Goal: Information Seeking & Learning: Learn about a topic

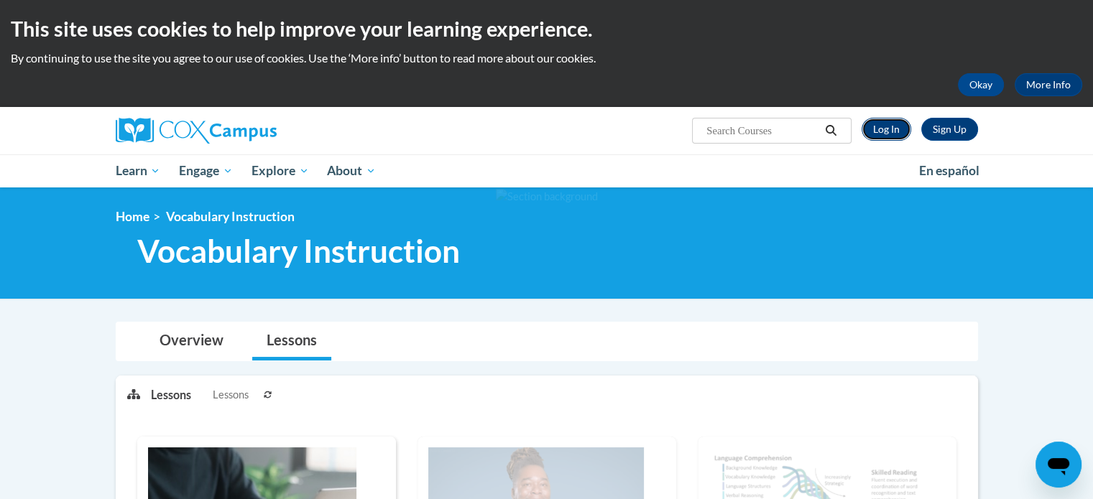
click at [890, 129] on link "Log In" at bounding box center [887, 129] width 50 height 23
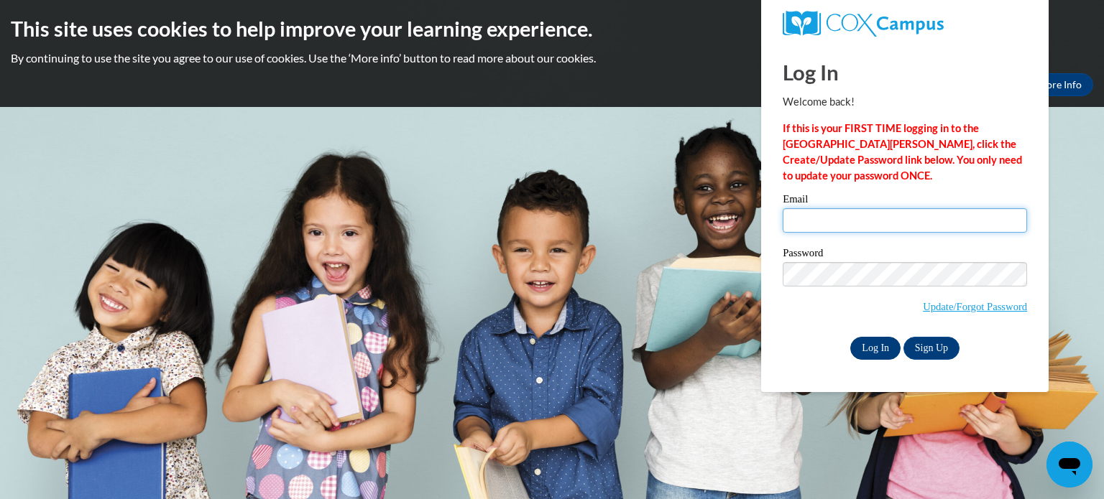
type input "[EMAIL_ADDRESS][DOMAIN_NAME]"
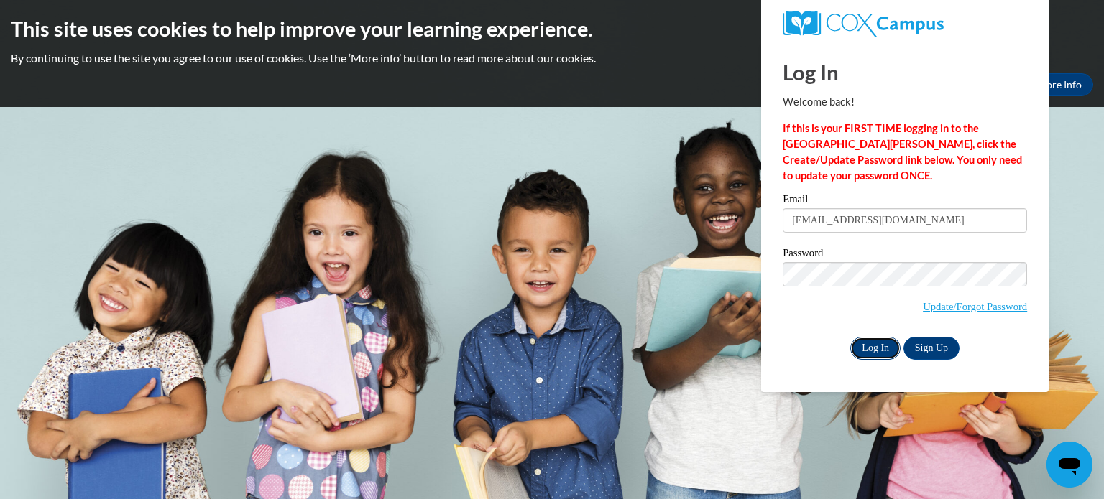
click at [862, 344] on input "Log In" at bounding box center [875, 348] width 50 height 23
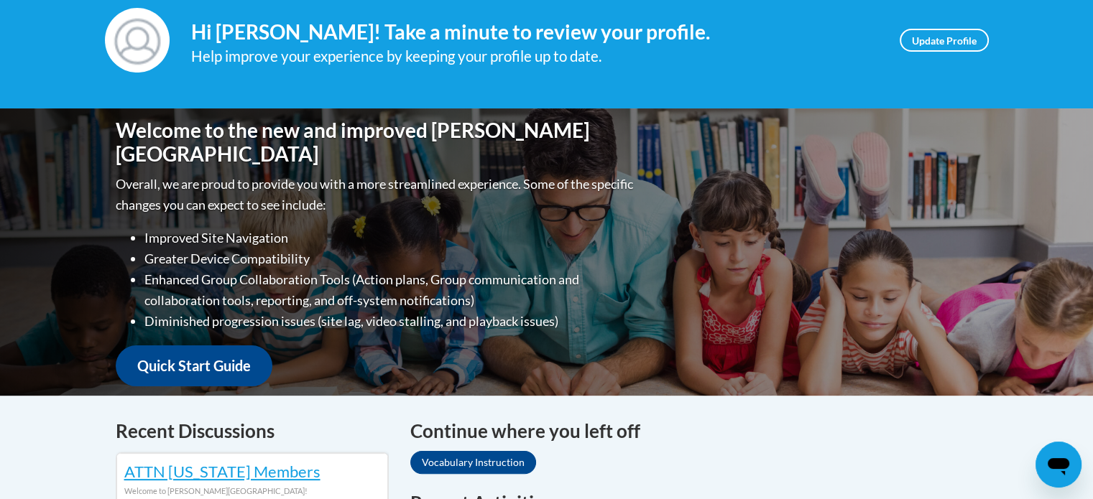
scroll to position [503, 0]
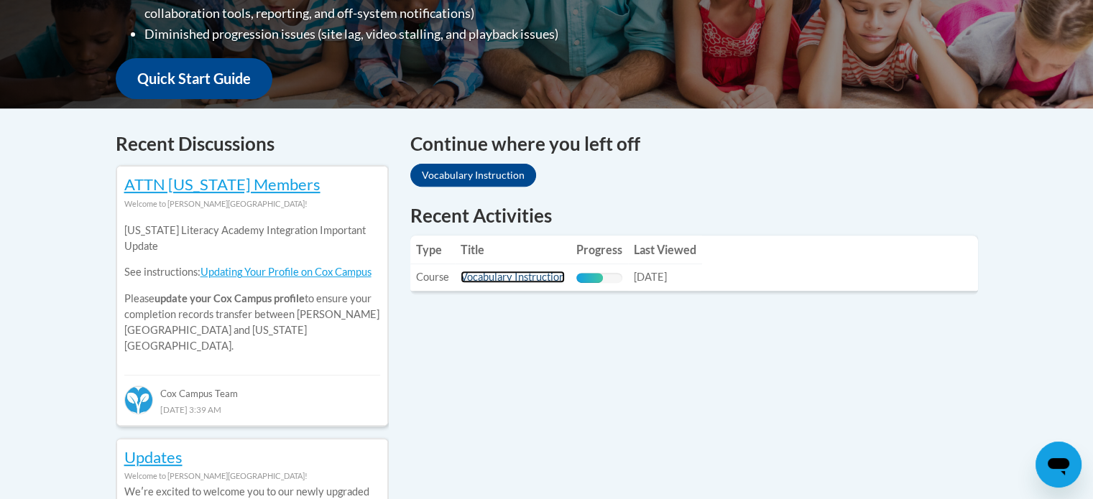
click at [502, 274] on link "Vocabulary Instruction" at bounding box center [513, 277] width 104 height 12
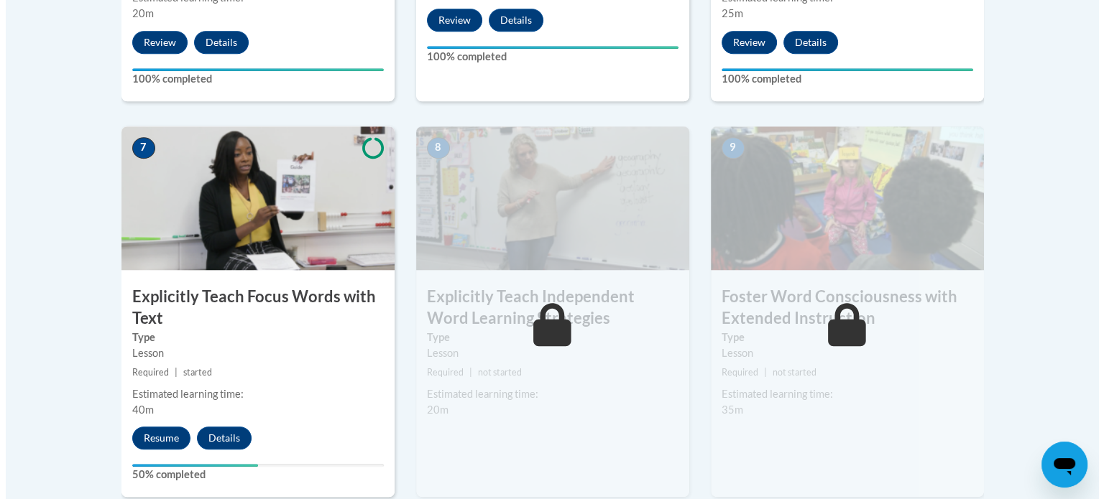
scroll to position [1222, 0]
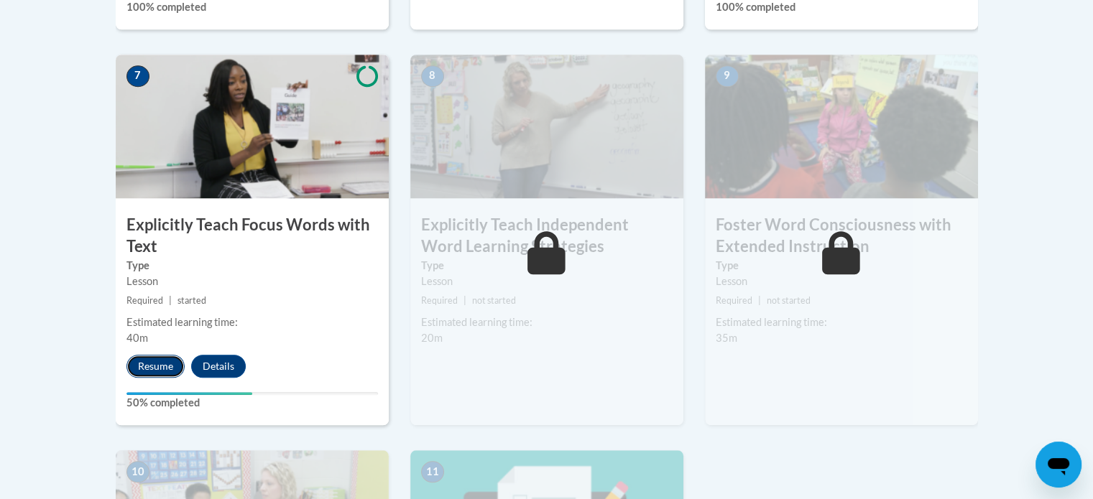
click at [155, 365] on button "Resume" at bounding box center [155, 366] width 58 height 23
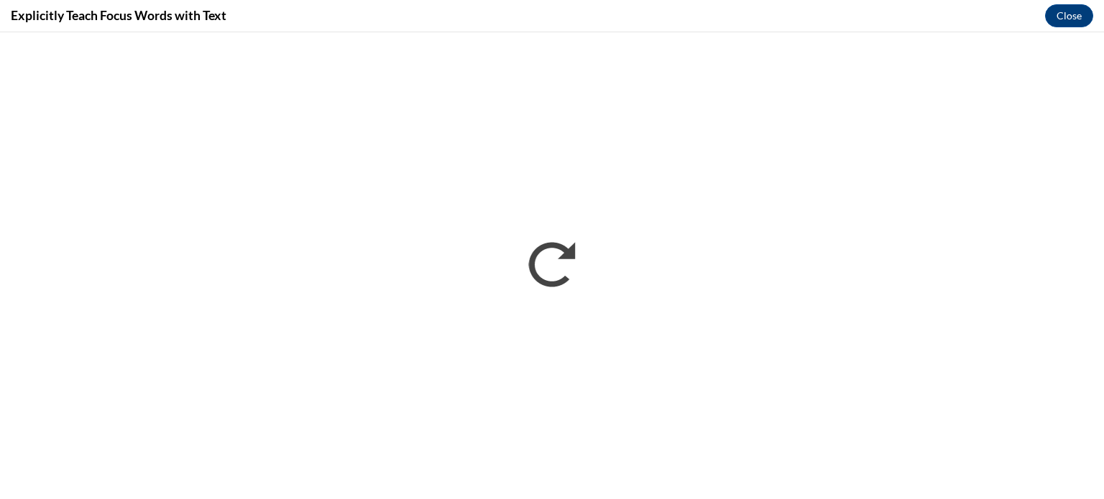
scroll to position [0, 0]
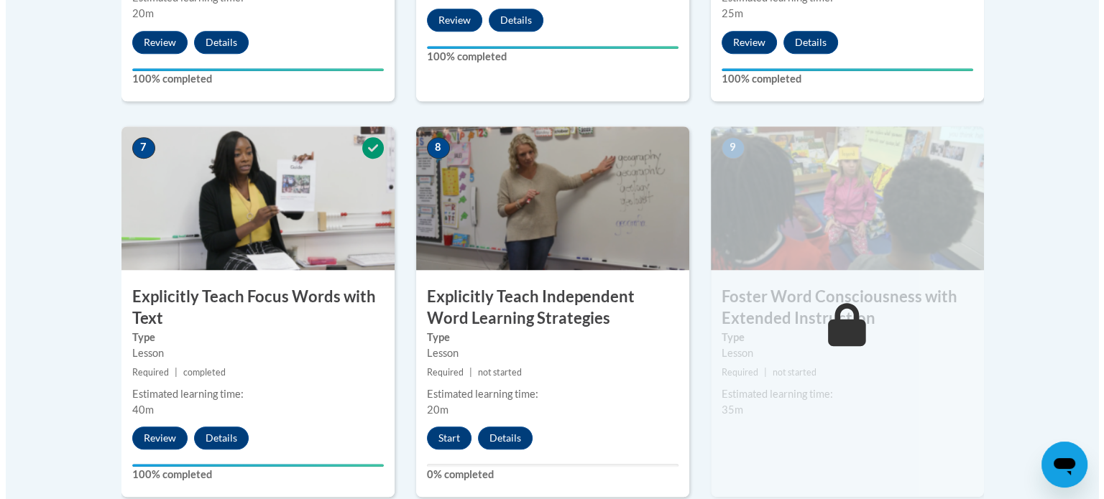
scroll to position [1222, 0]
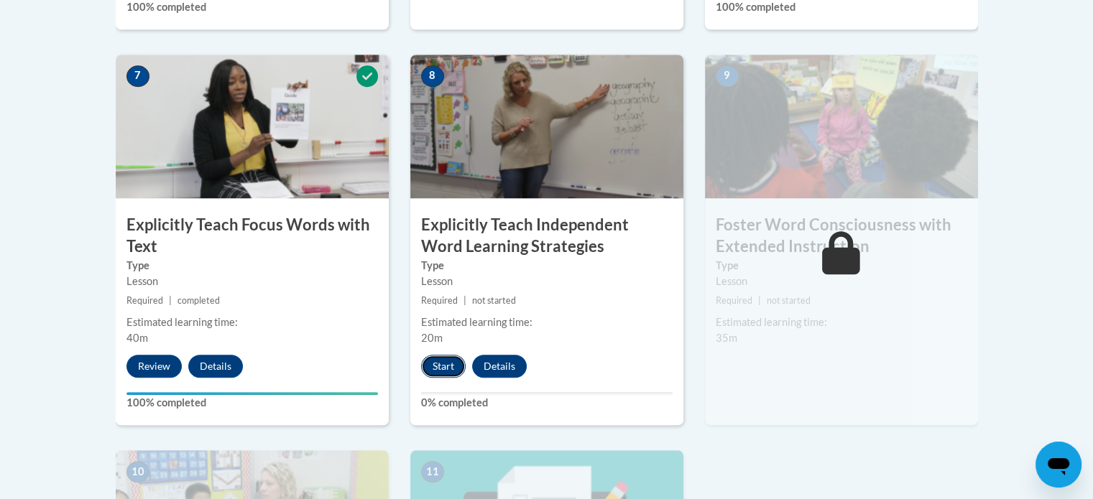
click at [446, 374] on button "Start" at bounding box center [443, 366] width 45 height 23
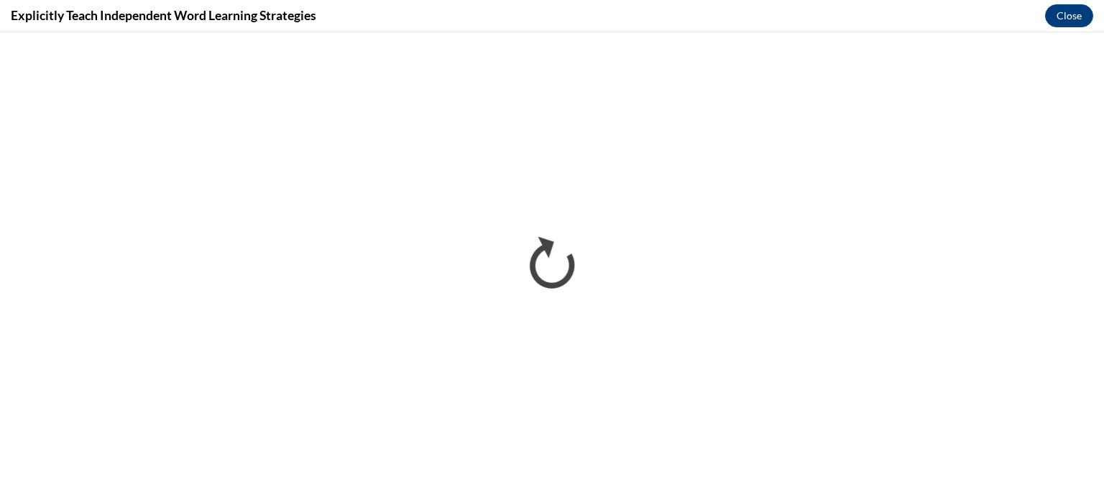
scroll to position [0, 0]
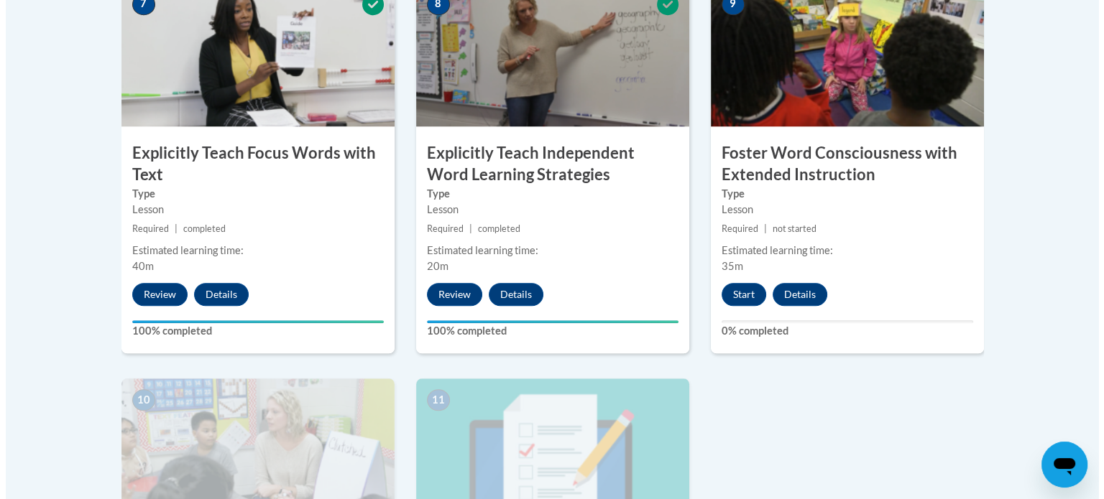
scroll to position [1222, 0]
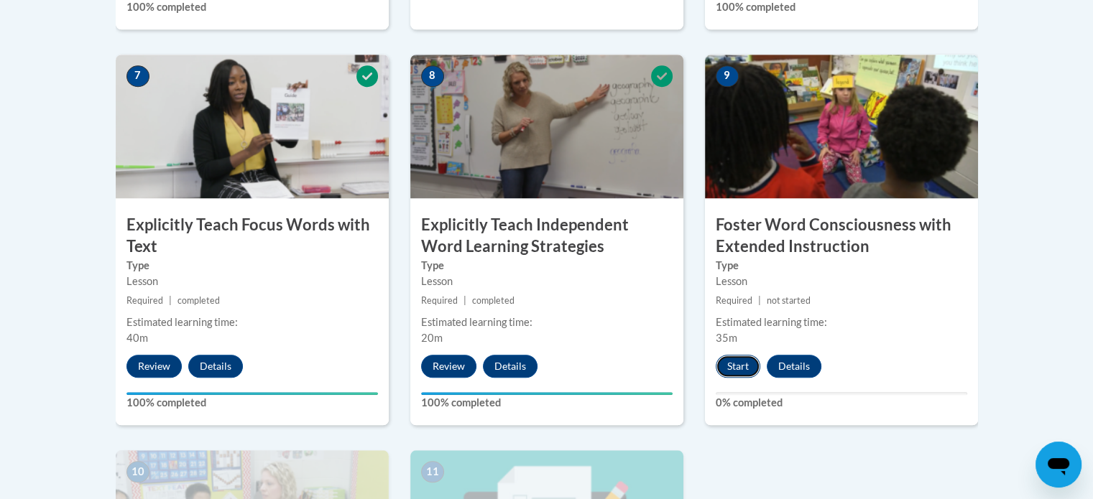
click at [733, 360] on button "Start" at bounding box center [738, 366] width 45 height 23
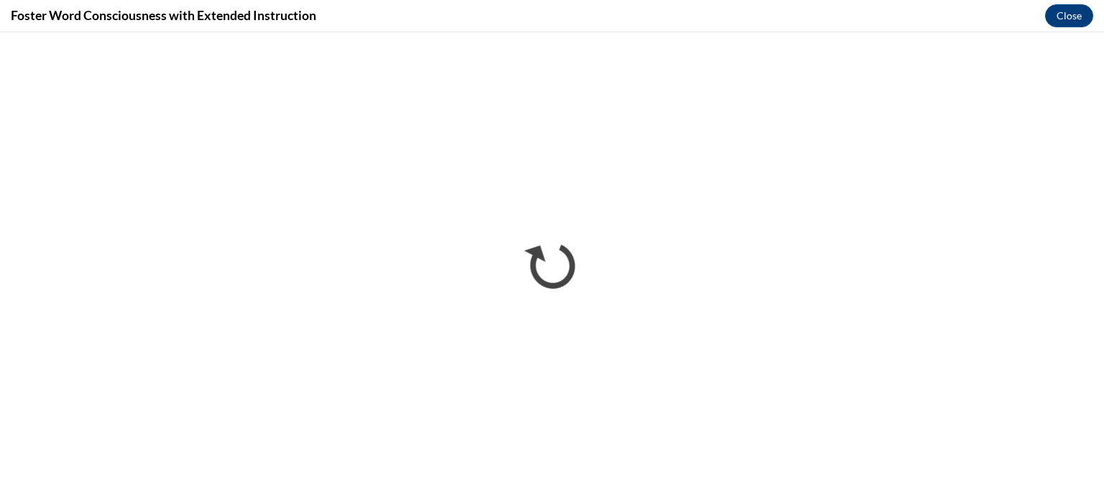
scroll to position [0, 0]
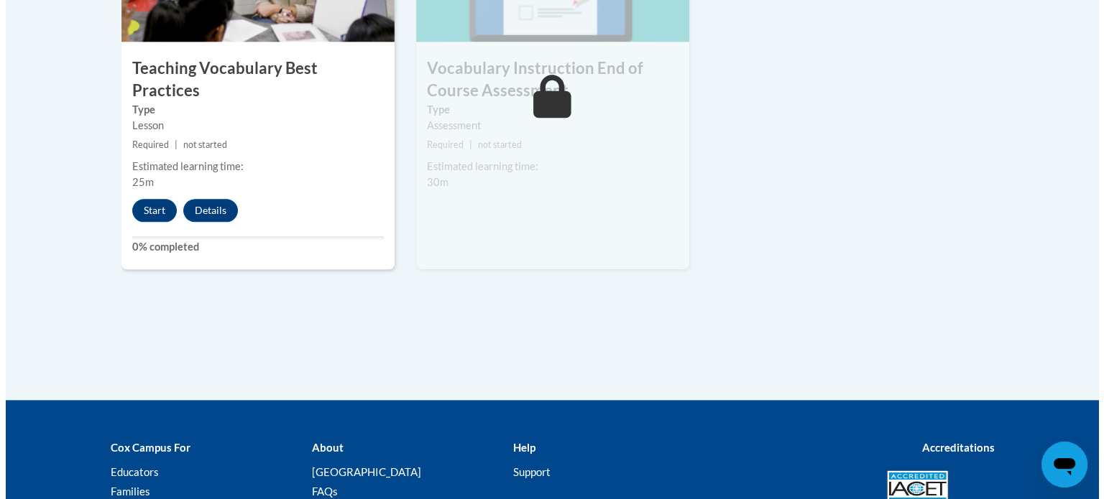
scroll to position [1559, 0]
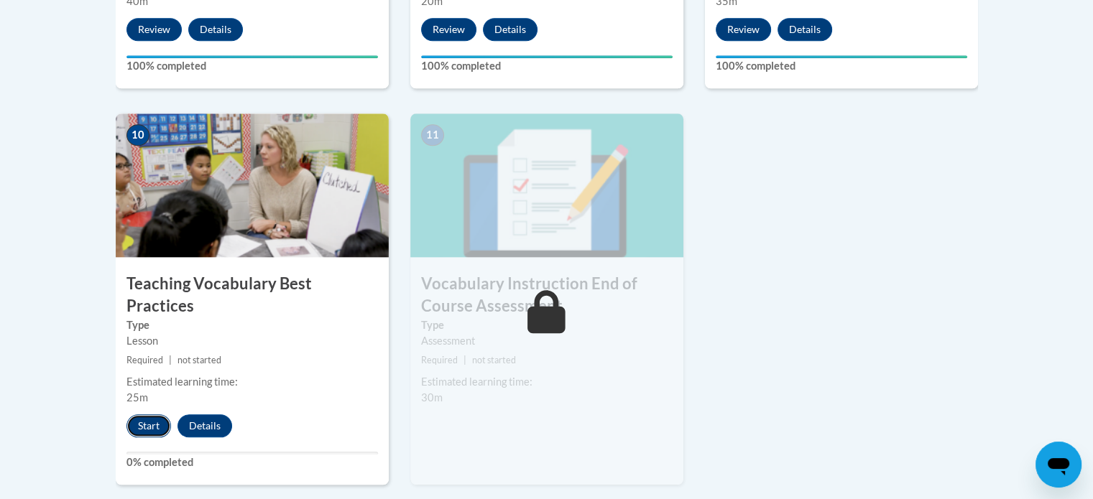
click at [149, 415] on button "Start" at bounding box center [148, 426] width 45 height 23
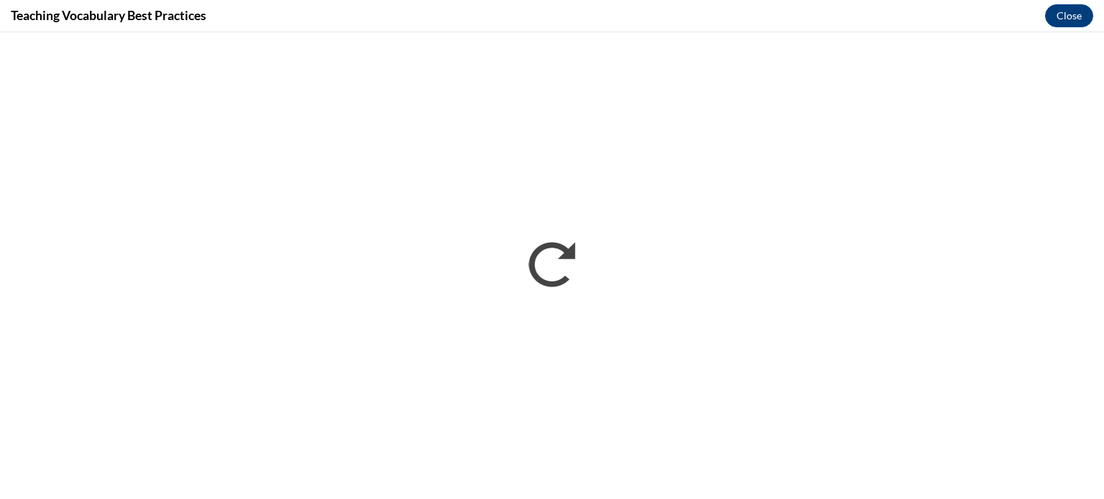
scroll to position [0, 0]
